Goal: Information Seeking & Learning: Learn about a topic

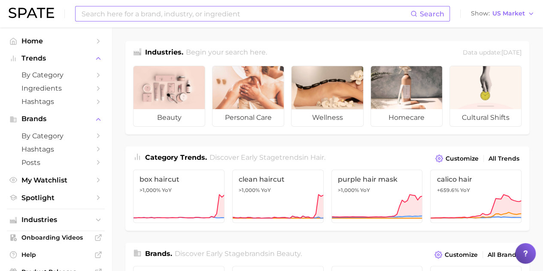
click at [188, 12] on input at bounding box center [245, 13] width 329 height 15
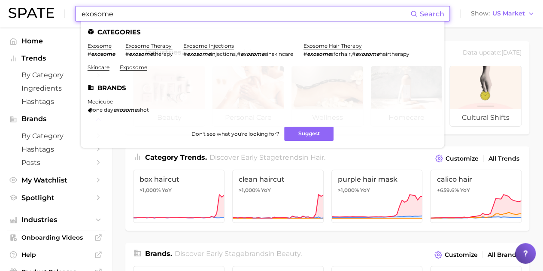
type input "exosome"
click at [420, 8] on span "Search" at bounding box center [427, 13] width 34 height 15
click at [417, 15] on icon at bounding box center [413, 13] width 7 height 7
click at [423, 15] on span "Search" at bounding box center [432, 14] width 24 height 8
click at [103, 48] on link "exosome" at bounding box center [100, 45] width 24 height 6
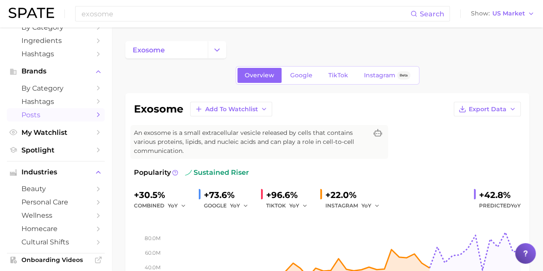
scroll to position [48, 0]
click at [35, 105] on span "Hashtags" at bounding box center [55, 101] width 69 height 8
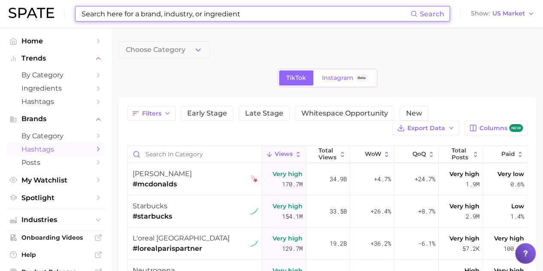
click at [145, 13] on input at bounding box center [245, 13] width 329 height 15
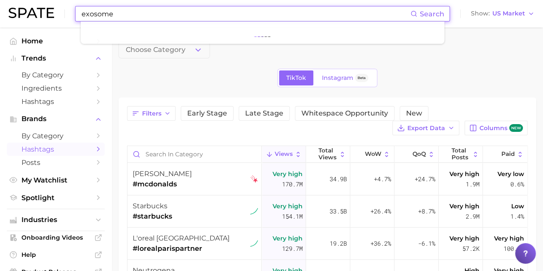
type input "exosome"
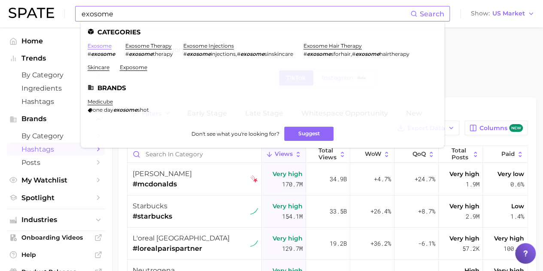
click at [102, 46] on link "exosome" at bounding box center [100, 45] width 24 height 6
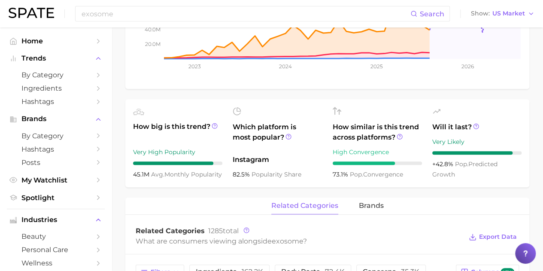
scroll to position [237, 0]
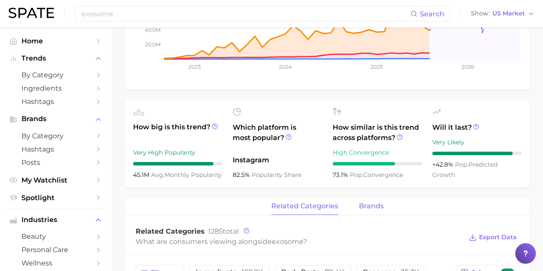
click at [369, 199] on button "brands" at bounding box center [371, 206] width 25 height 17
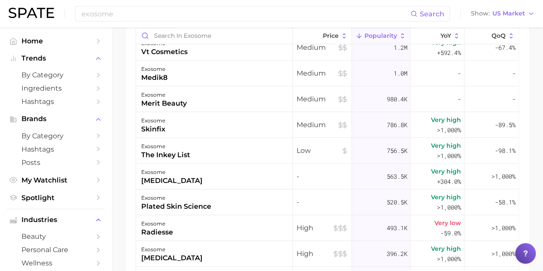
scroll to position [0, 0]
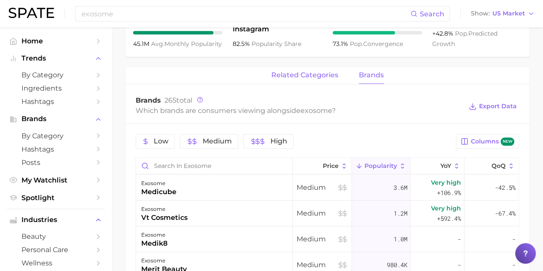
click at [316, 79] on span "related categories" at bounding box center [304, 75] width 67 height 8
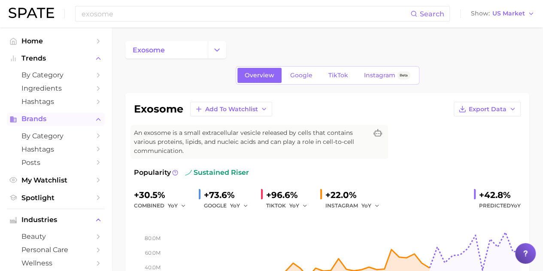
scroll to position [28, 0]
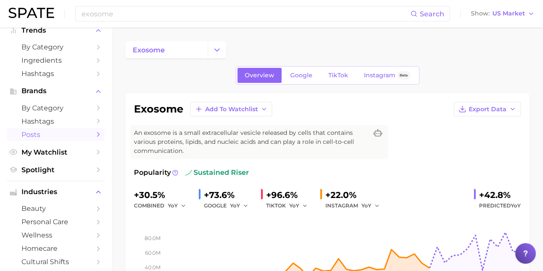
click at [62, 138] on span "Posts" at bounding box center [55, 134] width 69 height 8
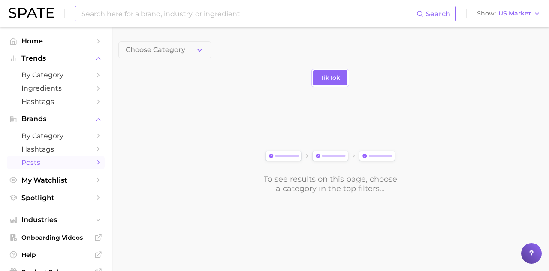
click at [148, 12] on input at bounding box center [249, 13] width 336 height 15
type input "exosome"
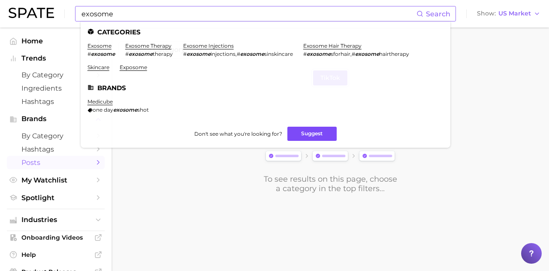
click at [317, 140] on button "Suggest" at bounding box center [311, 134] width 49 height 14
click at [104, 50] on li "exosome # exosome" at bounding box center [101, 49] width 27 height 15
click at [104, 48] on link "exosome" at bounding box center [100, 45] width 24 height 6
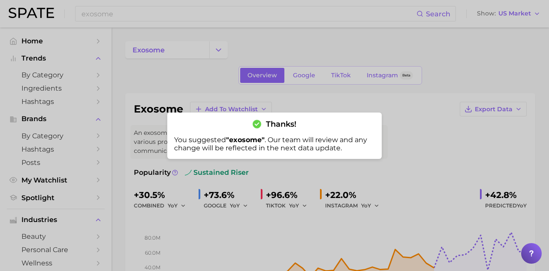
click at [289, 70] on div at bounding box center [274, 135] width 549 height 271
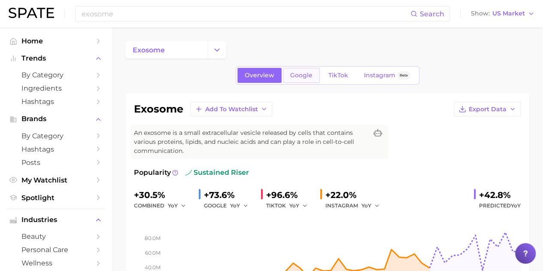
click at [296, 72] on span "Google" at bounding box center [301, 75] width 22 height 7
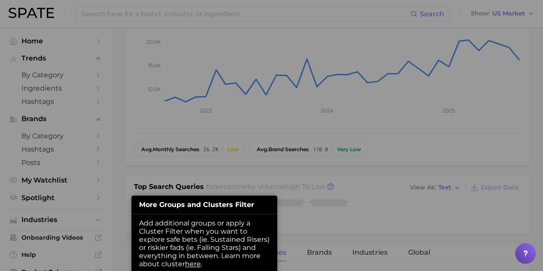
scroll to position [248, 0]
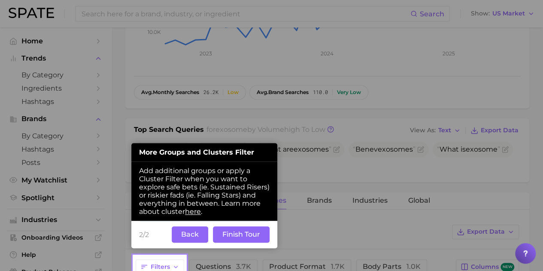
click at [237, 231] on button "Finish Tour" at bounding box center [241, 234] width 57 height 16
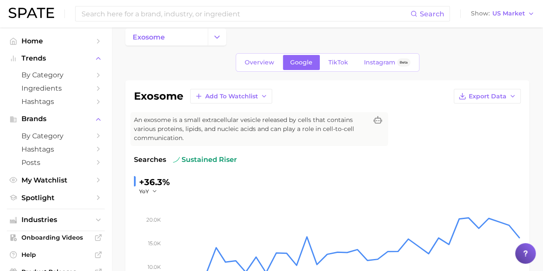
scroll to position [12, 0]
click at [326, 64] on link "TikTok" at bounding box center [338, 62] width 34 height 15
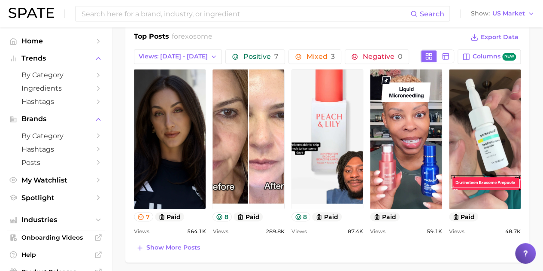
scroll to position [412, 0]
